Goal: Task Accomplishment & Management: Complete application form

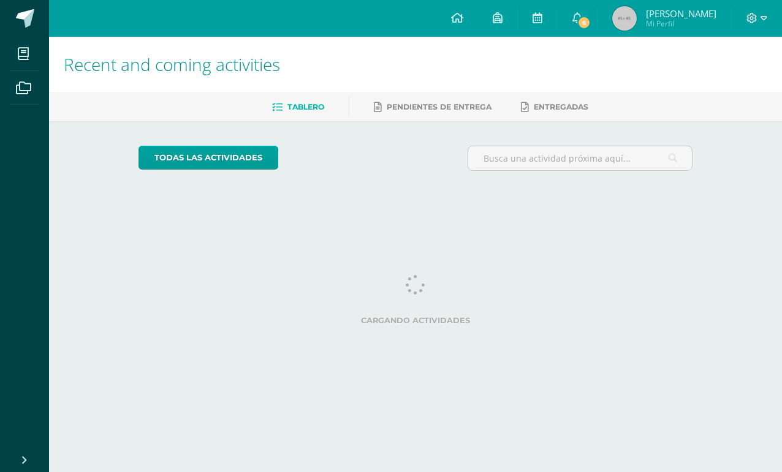
click at [752, 205] on html "My courses Archivos Cerrar panel Artes Plásticas Bas III Noveno Básicos "A" Bio…" at bounding box center [391, 102] width 782 height 205
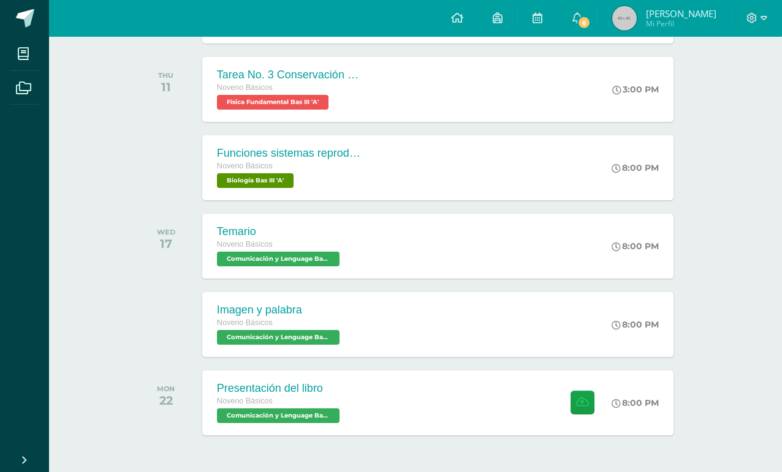
scroll to position [264, 0]
click at [275, 379] on div "Presentación del libro Noveno Básicos Comunicación y Lenguage Bas III 'A'" at bounding box center [279, 403] width 155 height 65
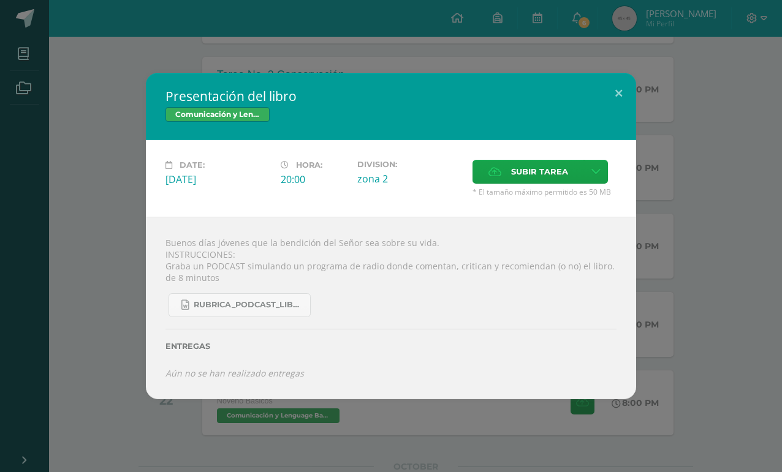
click at [608, 110] on button at bounding box center [618, 94] width 35 height 42
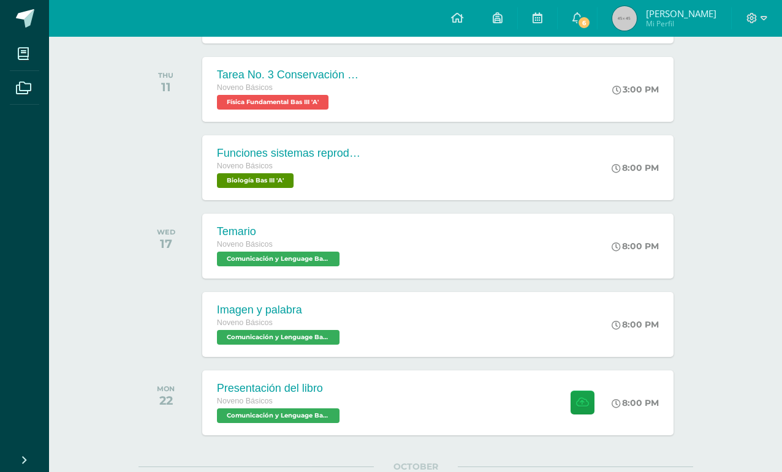
click at [34, 58] on span at bounding box center [24, 54] width 28 height 28
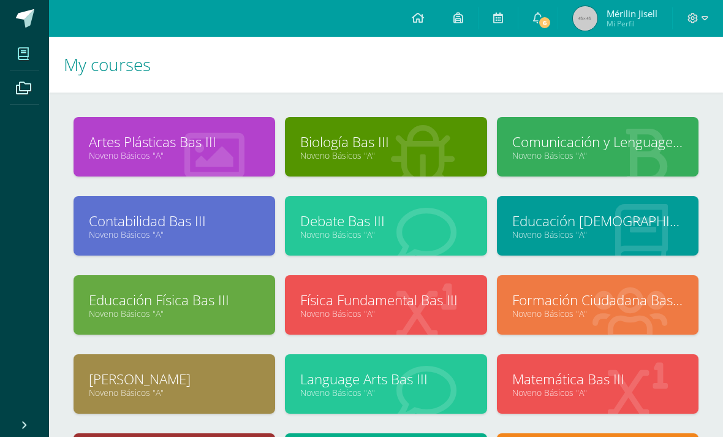
click at [208, 116] on div "Artes Plásticas Bas III Noveno Básicos "A" Biología Bas III Noveno Básicos "A"" at bounding box center [386, 341] width 674 height 497
click at [230, 147] on link "Artes Plásticas Bas III" at bounding box center [174, 141] width 171 height 19
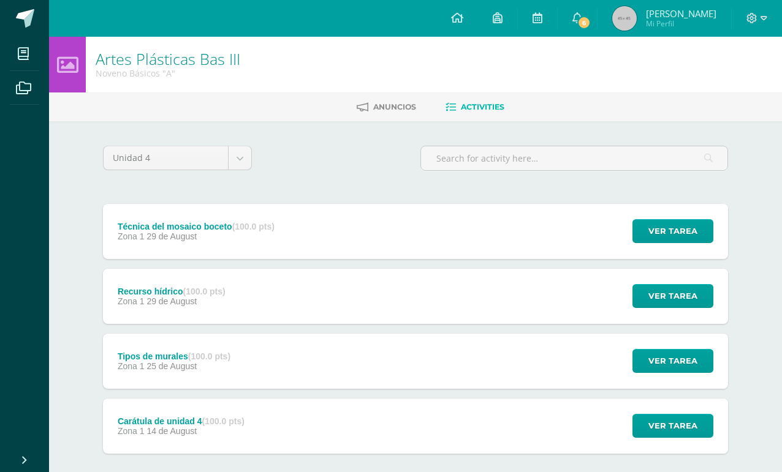
click at [204, 229] on div "Técnica del mosaico boceto (100.0 pts)" at bounding box center [196, 227] width 157 height 10
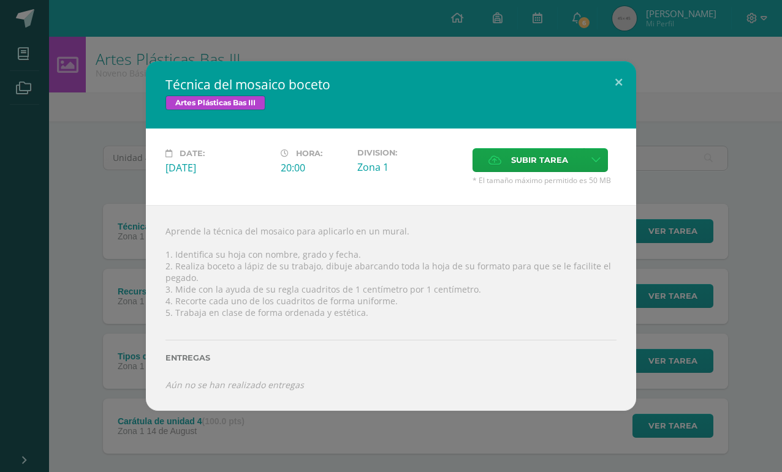
click at [533, 165] on span "Subir tarea" at bounding box center [539, 160] width 57 height 23
click at [0, 0] on input "Subir tarea" at bounding box center [0, 0] width 0 height 0
